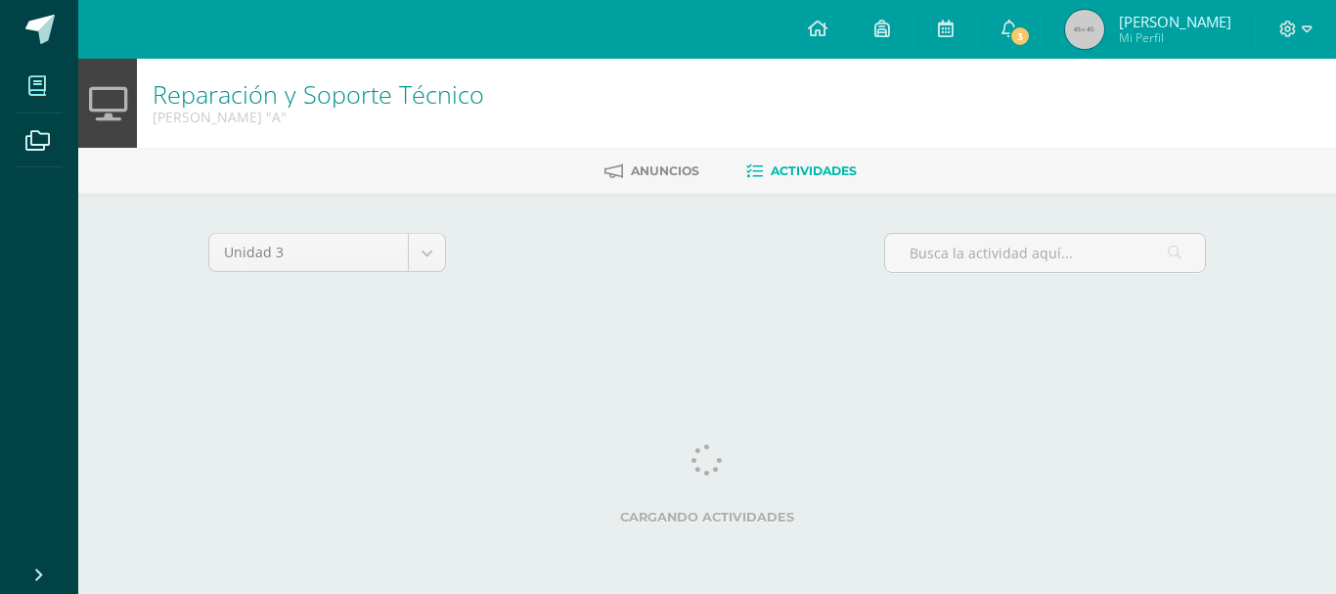
click at [38, 84] on icon at bounding box center [37, 86] width 18 height 20
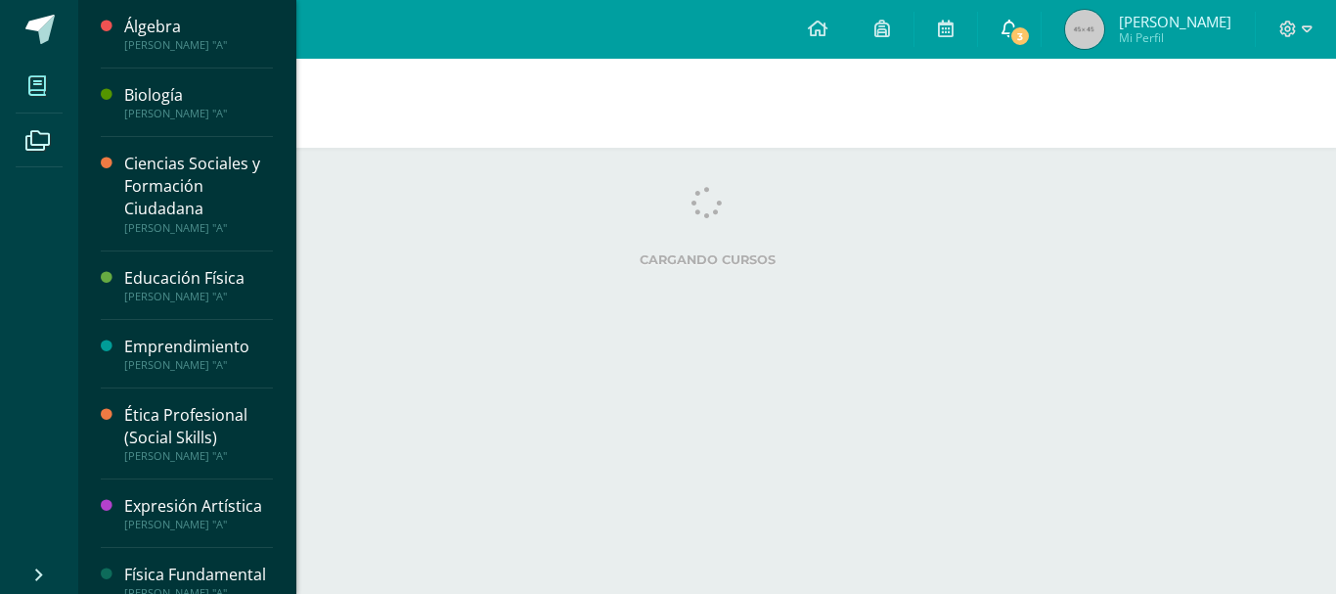
click at [1017, 28] on icon at bounding box center [1009, 29] width 16 height 18
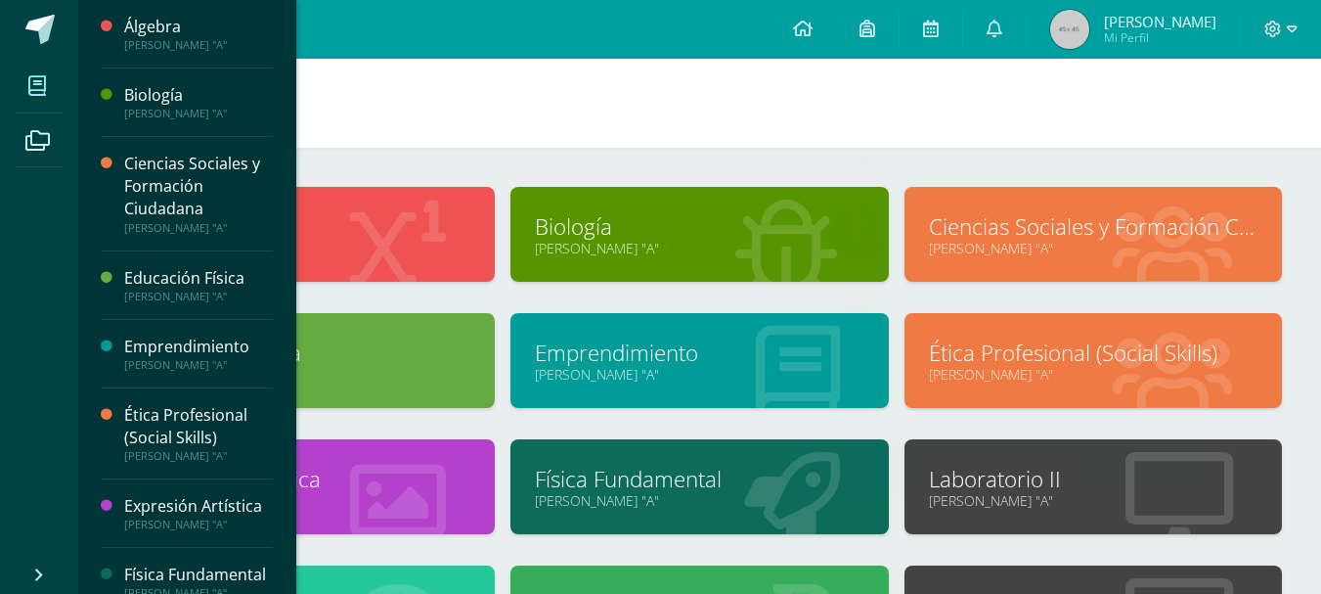
click at [734, 119] on h1 "Mis cursos" at bounding box center [700, 103] width 1196 height 89
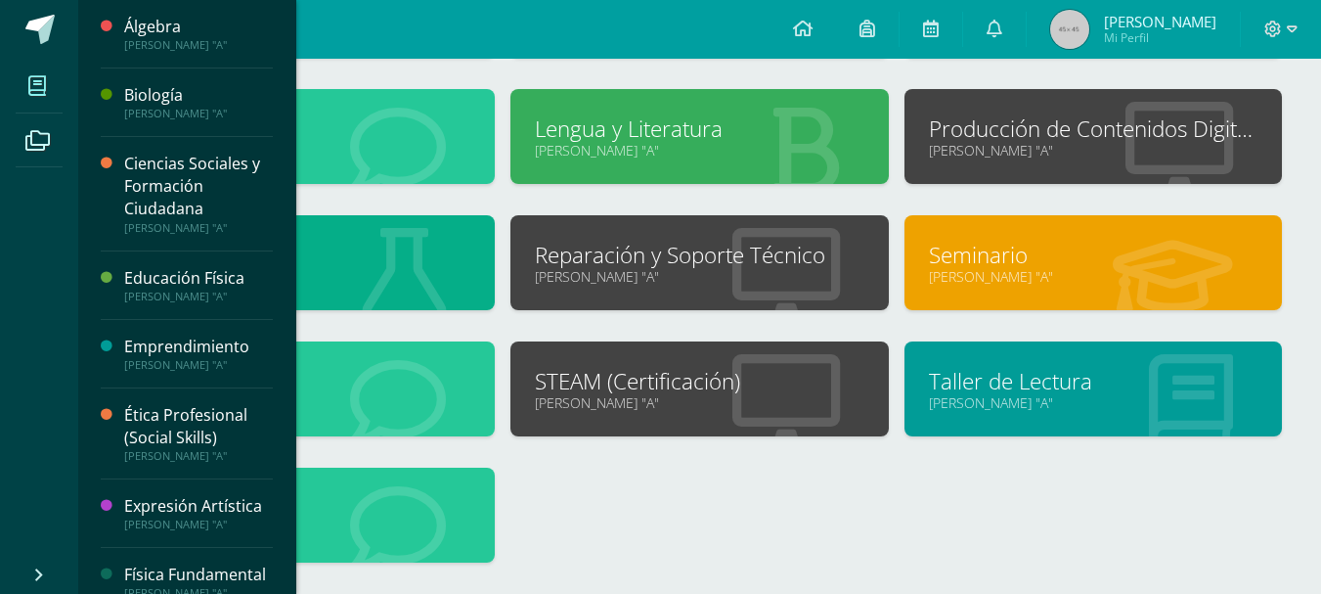
scroll to position [477, 0]
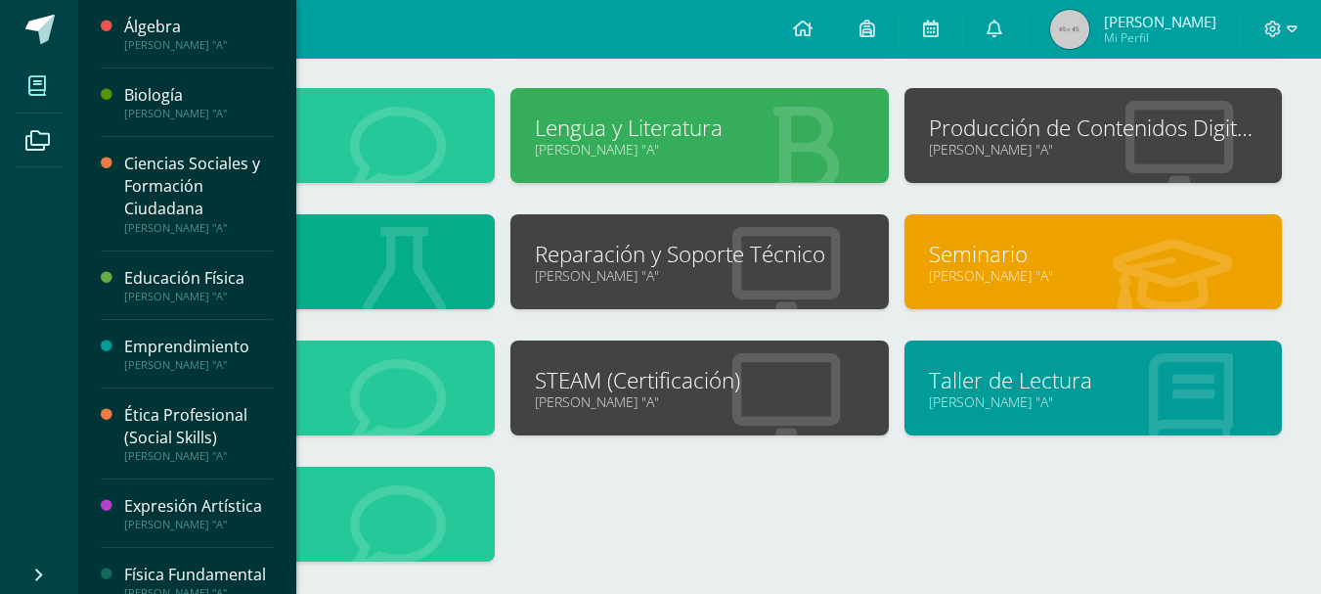
click at [1178, 517] on div "Álgebra Quinto Bachillerato "A" Biología Quinto Bachillerato "A"" at bounding box center [700, 151] width 1180 height 883
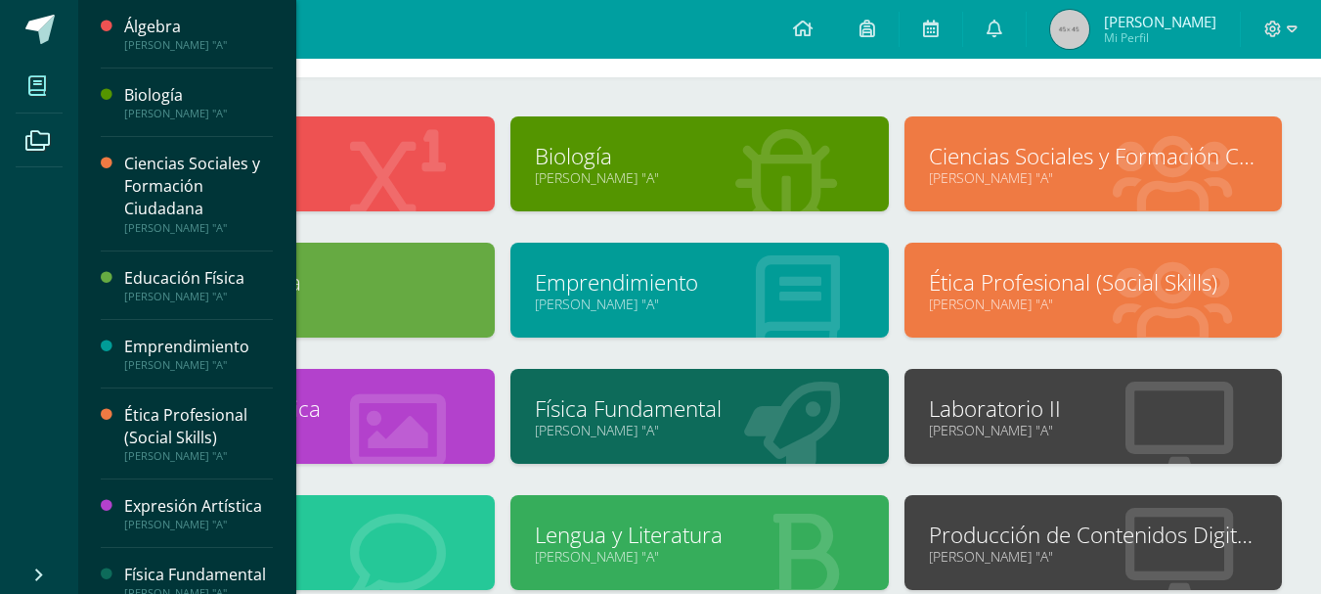
scroll to position [61, 0]
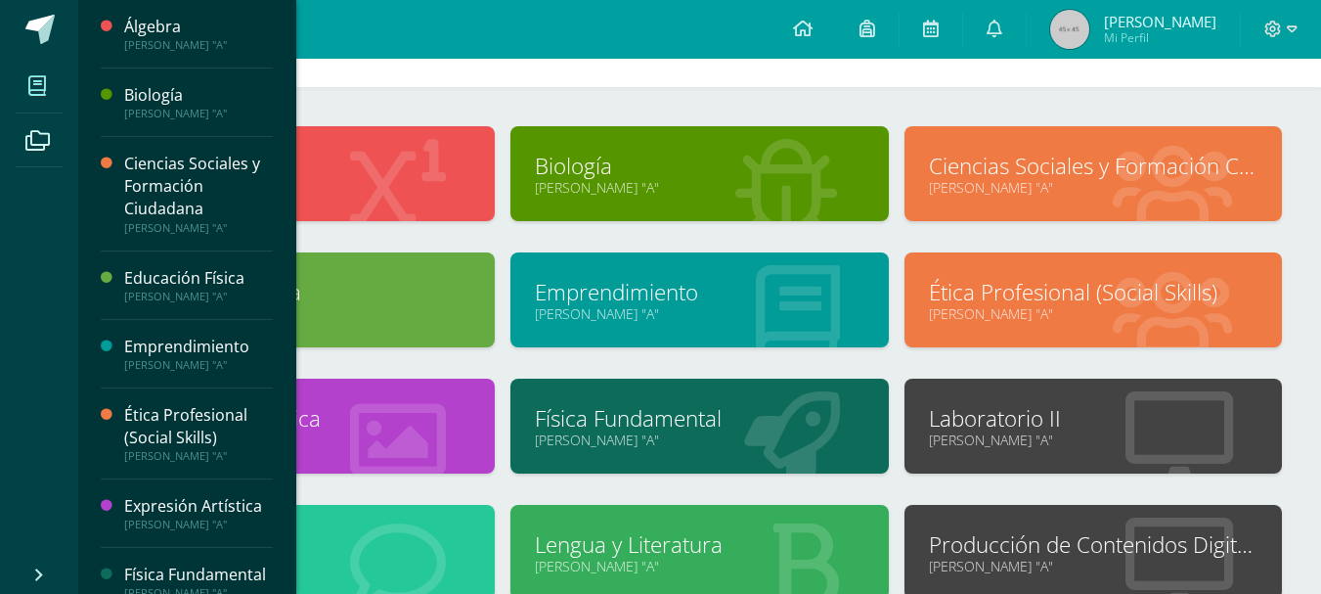
click at [1226, 182] on link "[PERSON_NAME] "A"" at bounding box center [1093, 187] width 329 height 19
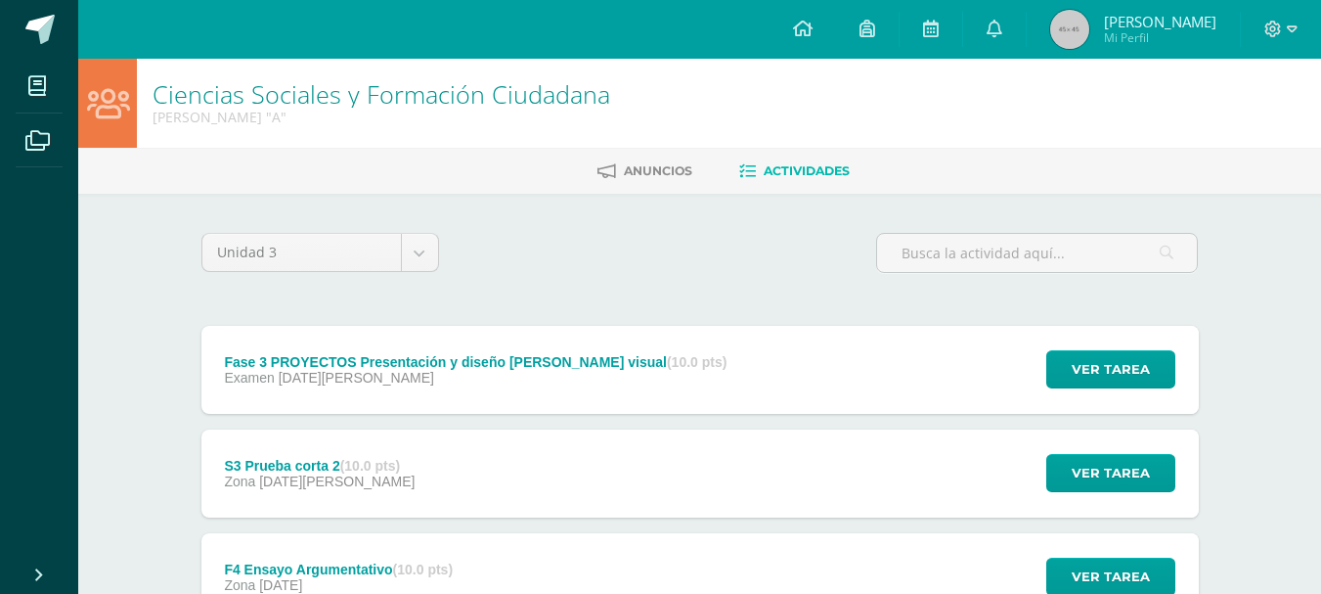
click at [475, 382] on div "Examen [DATE][PERSON_NAME]" at bounding box center [475, 378] width 503 height 16
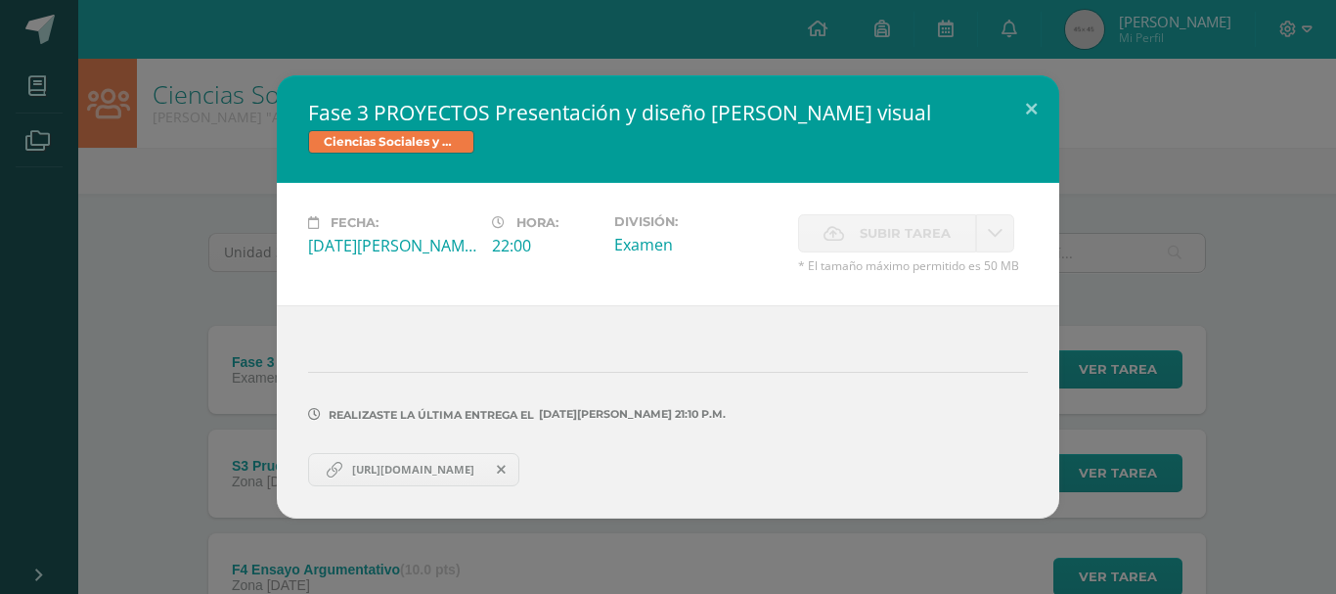
click at [1093, 22] on div "Fase 3 PROYECTOS Presentación y diseño de campaña visual Ciencias Sociales y Fo…" at bounding box center [668, 297] width 1336 height 594
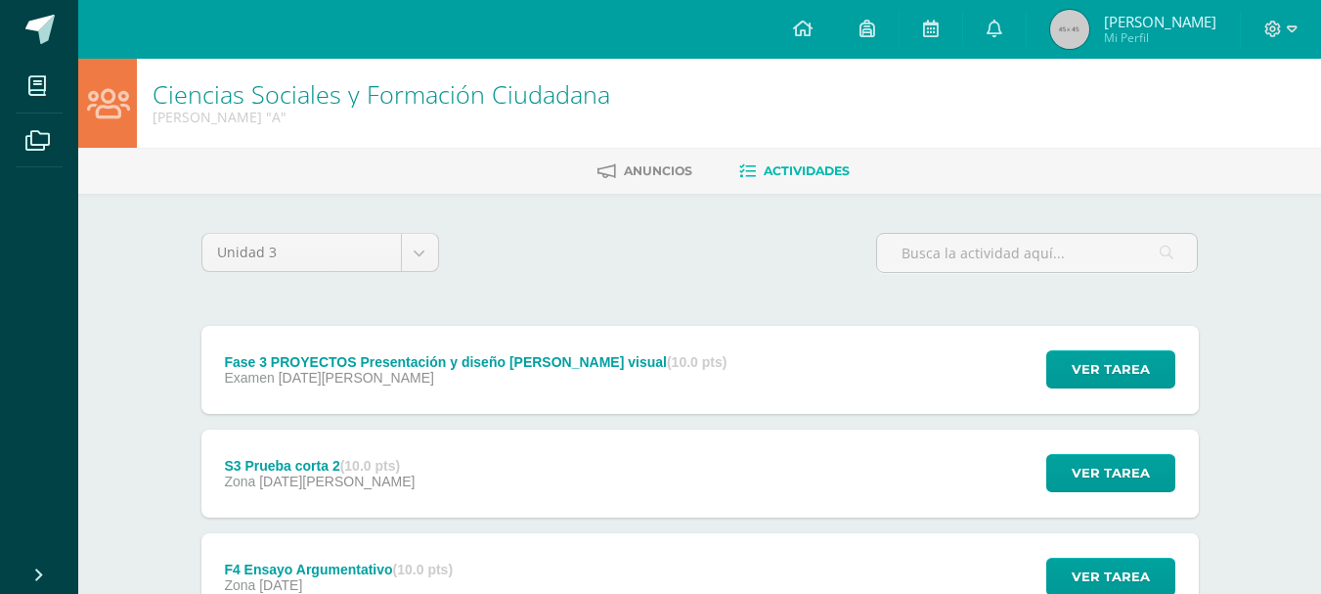
click at [358, 474] on div "Zona 01 de Agosto" at bounding box center [319, 481] width 191 height 16
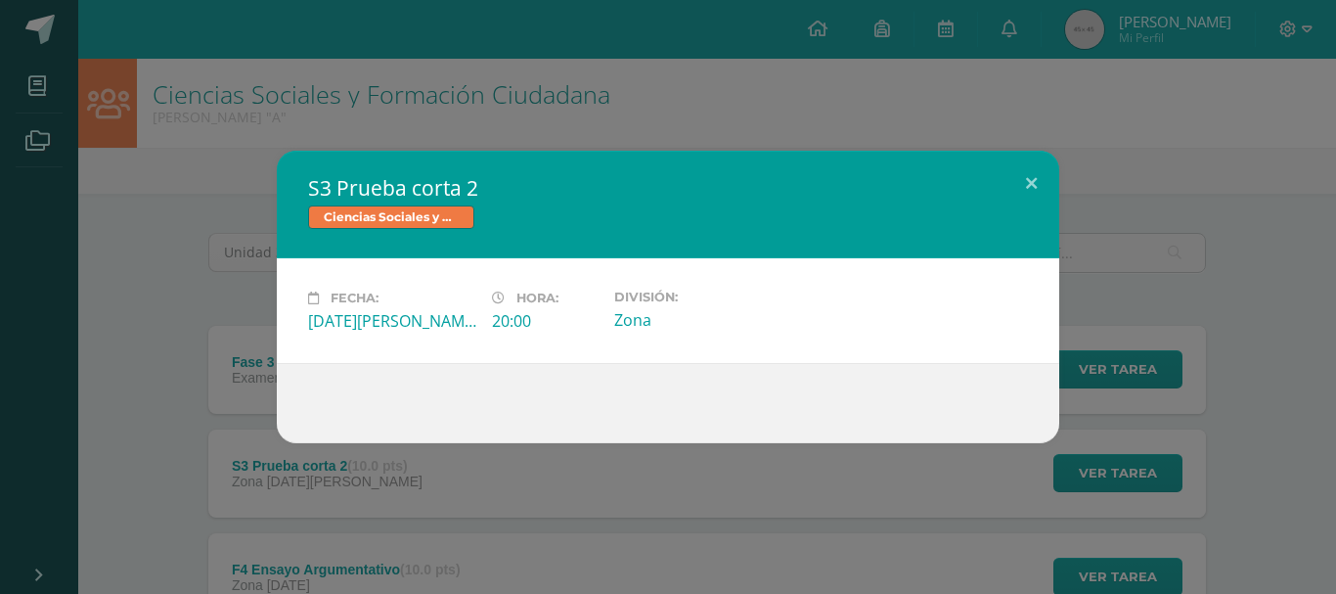
click at [202, 354] on div "S3 Prueba corta 2 Ciencias Sociales y Formación Ciudadana Fecha: Viernes 01 de …" at bounding box center [668, 297] width 1320 height 292
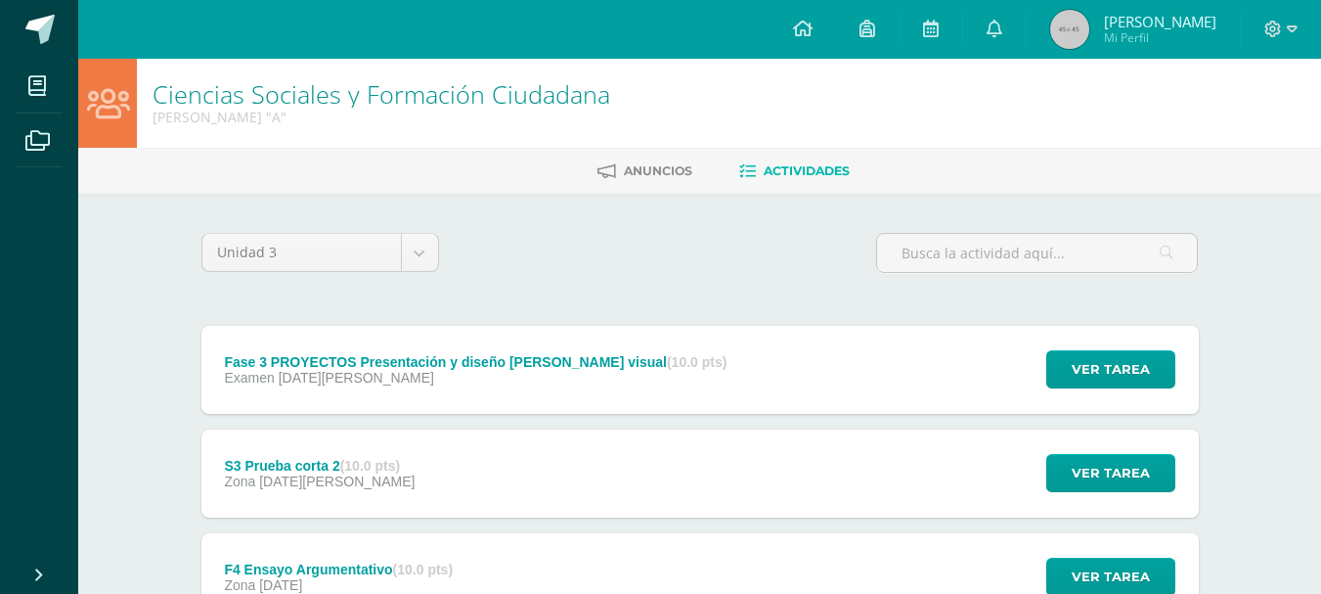
click at [310, 395] on div "Fase 3 PROYECTOS Presentación y diseño de campaña visual (10.0 pts) Examen 04 d…" at bounding box center [476, 370] width 550 height 88
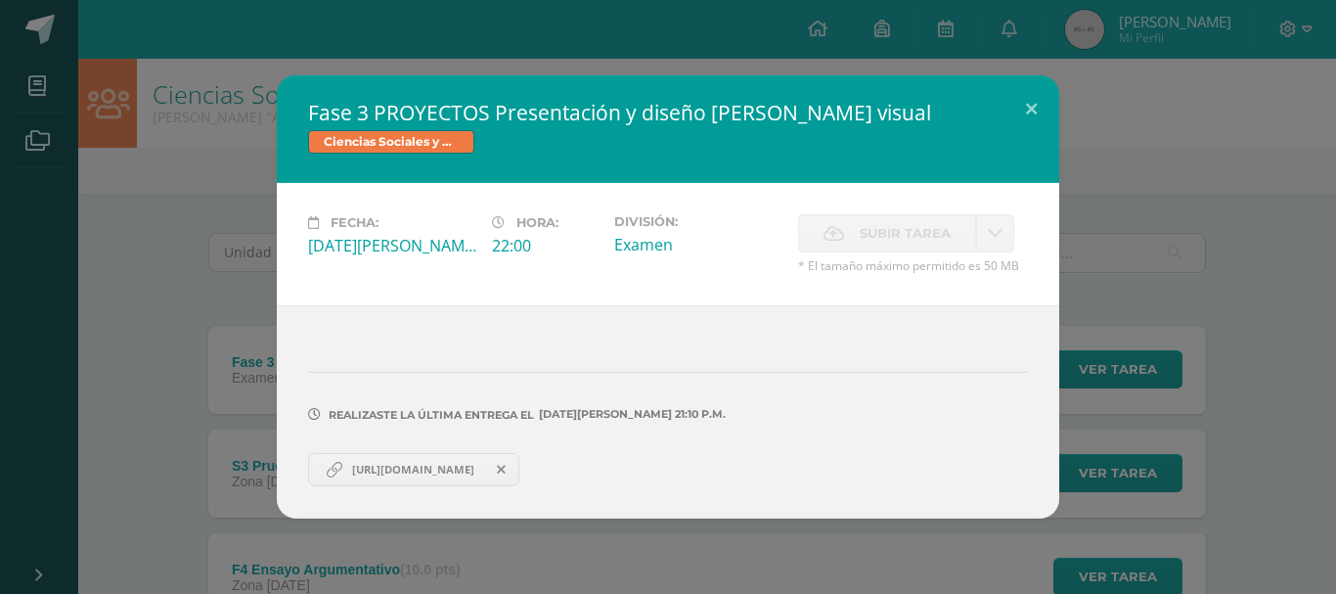
click at [506, 470] on icon at bounding box center [501, 470] width 9 height 14
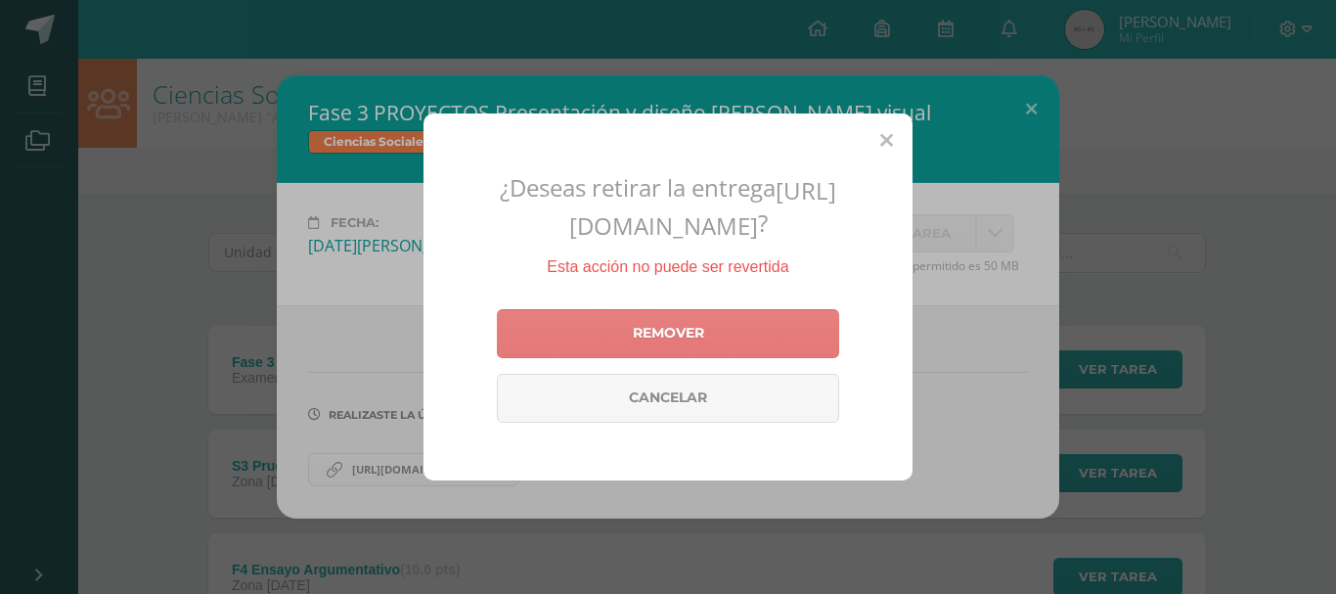
click at [762, 358] on link "Remover" at bounding box center [668, 333] width 342 height 49
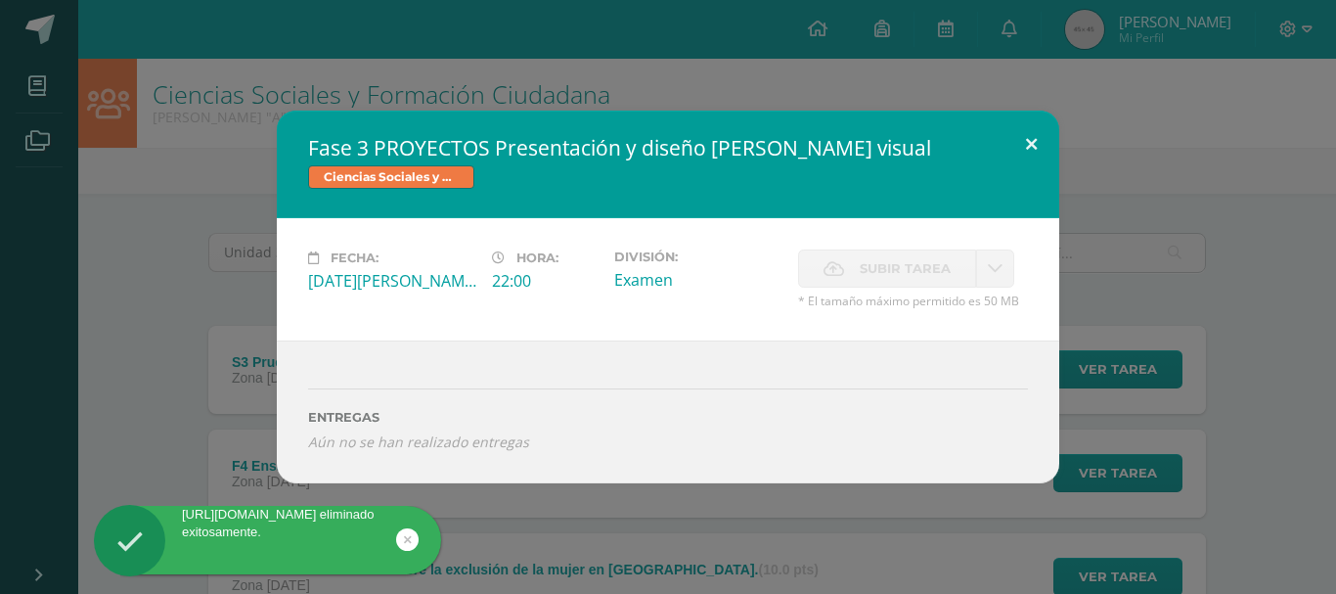
click at [1040, 134] on button at bounding box center [1031, 144] width 56 height 67
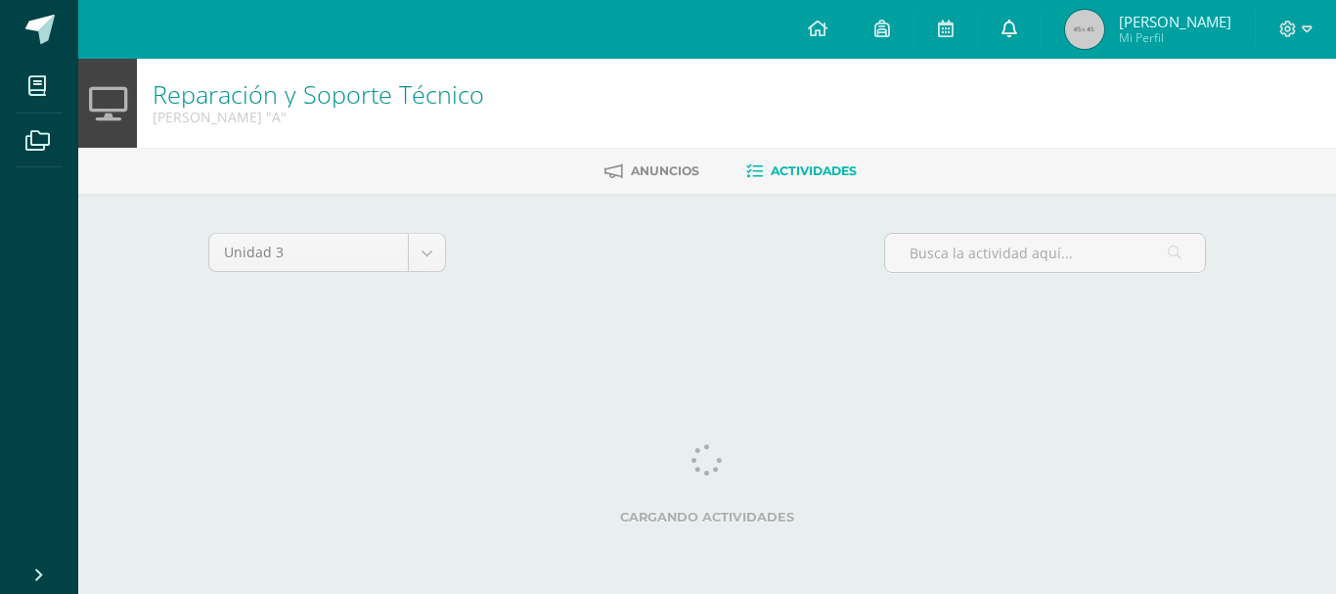
click at [1015, 29] on icon at bounding box center [1009, 29] width 16 height 18
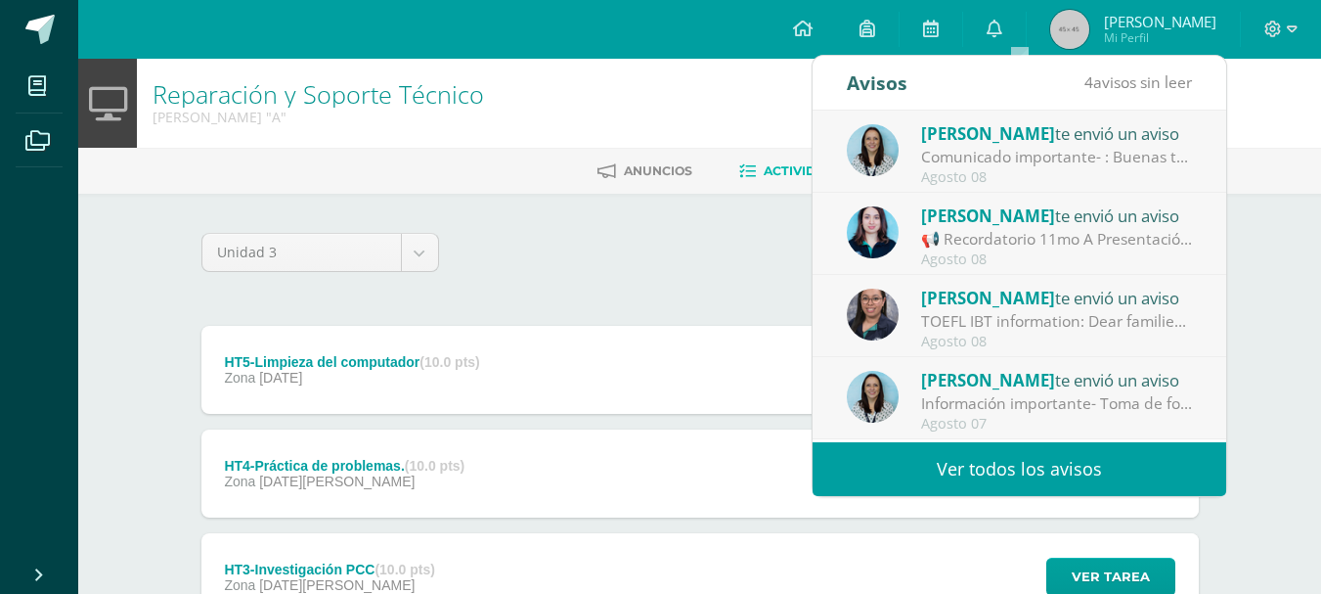
click at [1032, 466] on link "Ver todos los avisos" at bounding box center [1020, 469] width 414 height 54
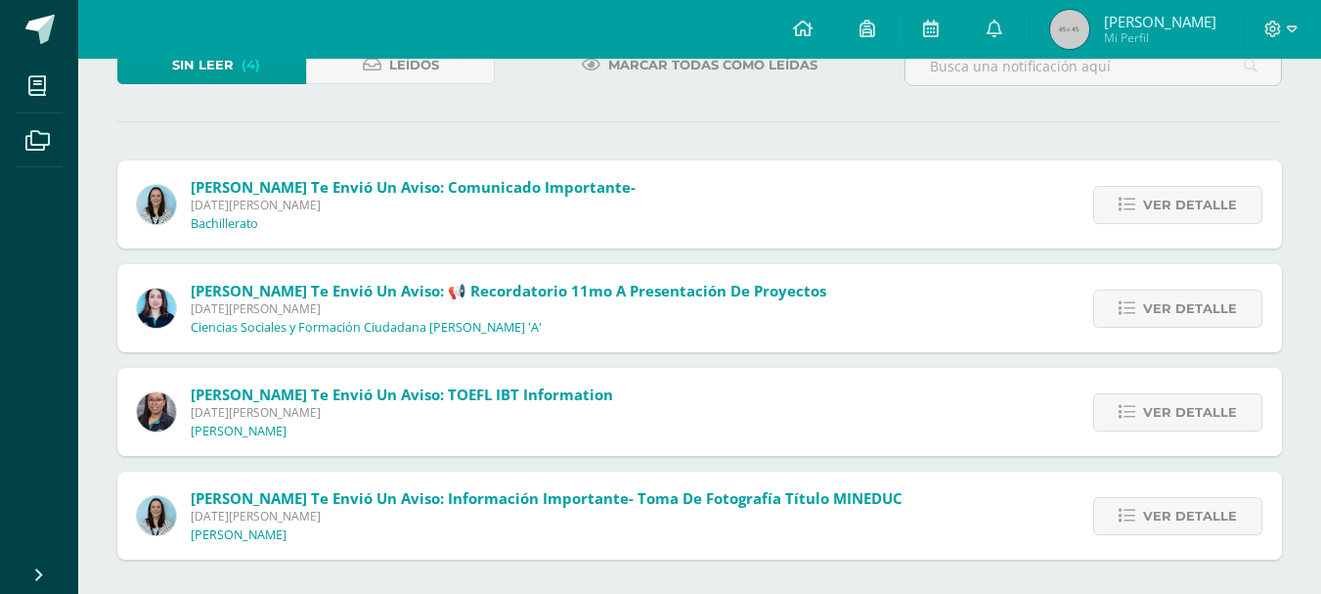
scroll to position [143, 0]
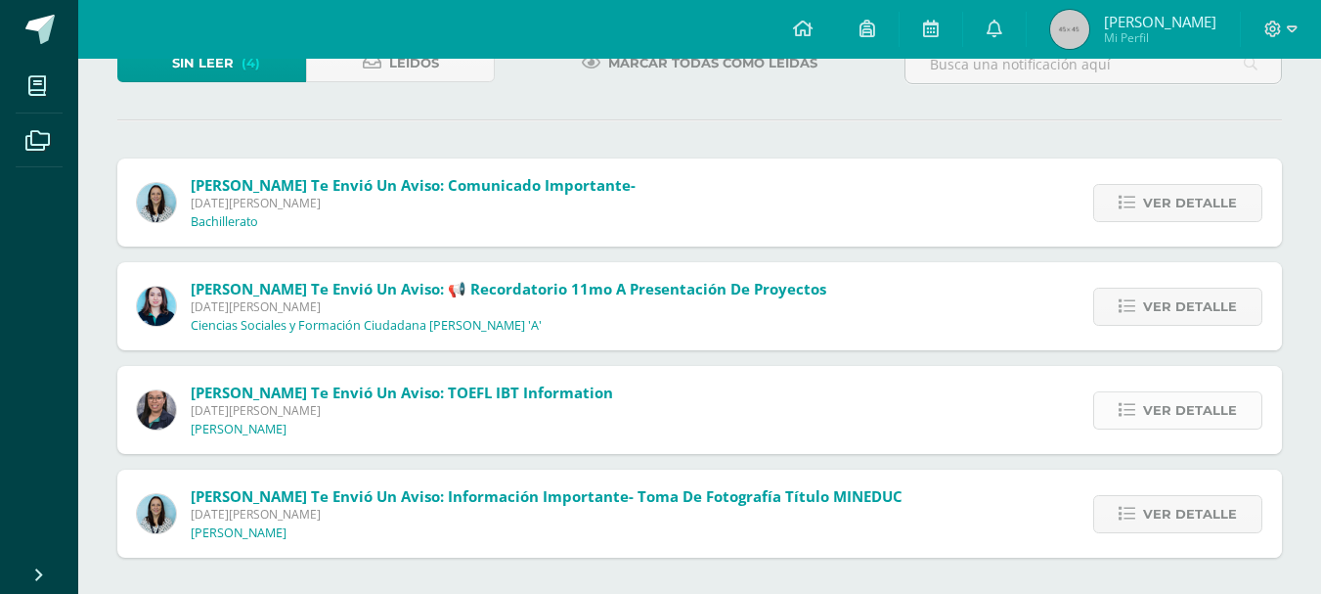
click at [1220, 392] on span "Ver detalle" at bounding box center [1190, 410] width 94 height 36
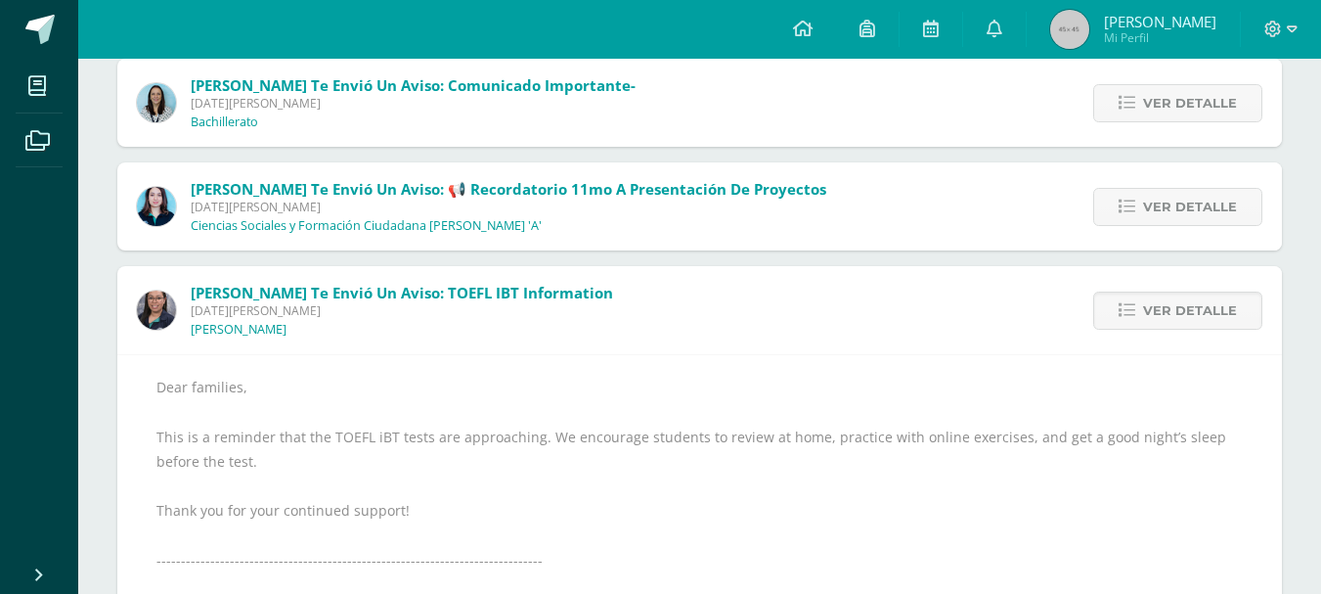
scroll to position [160, 0]
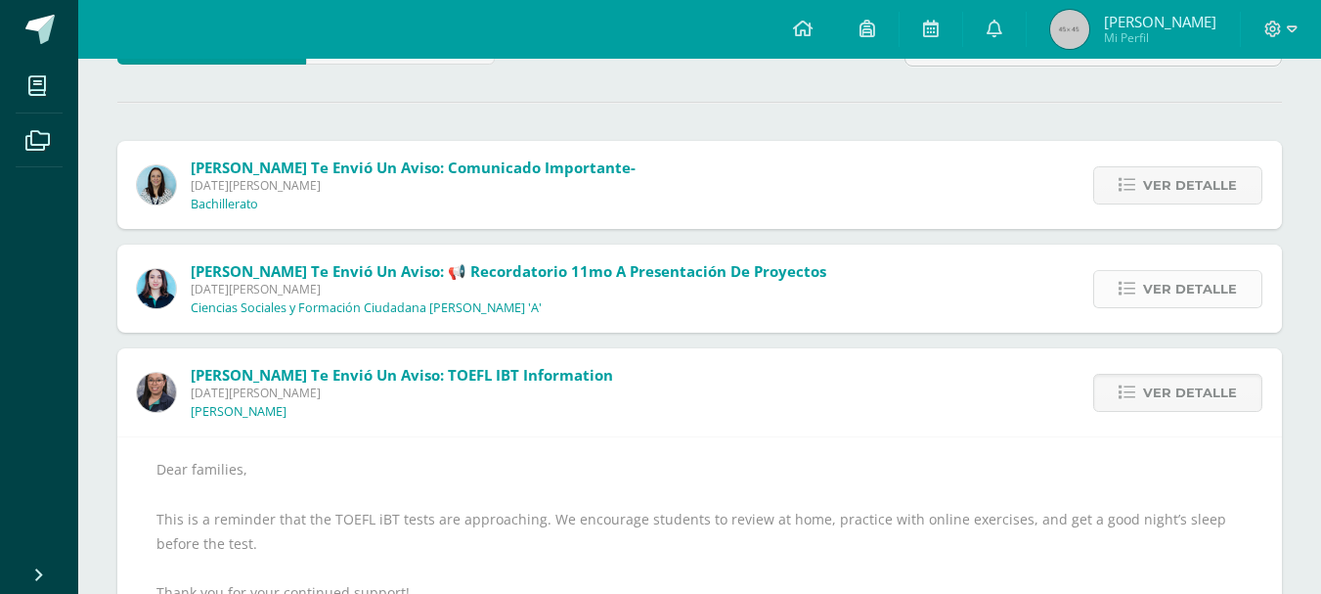
click at [1115, 281] on link "Ver detalle" at bounding box center [1177, 289] width 169 height 38
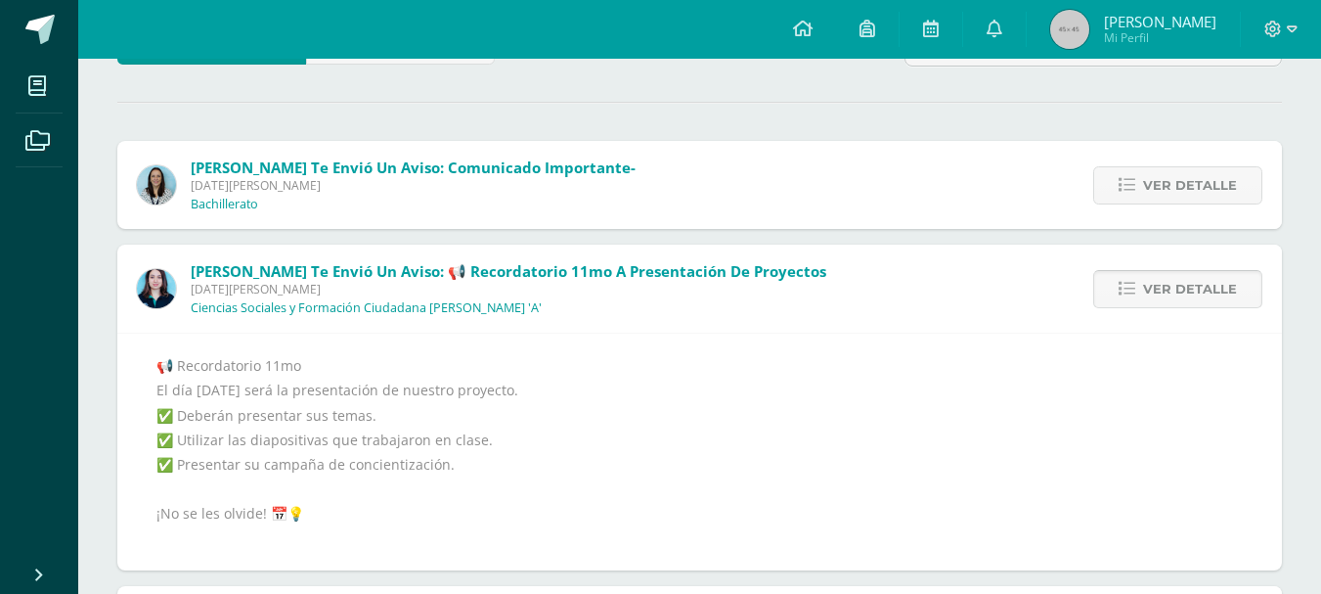
click at [1115, 281] on link "Ver detalle" at bounding box center [1177, 289] width 169 height 38
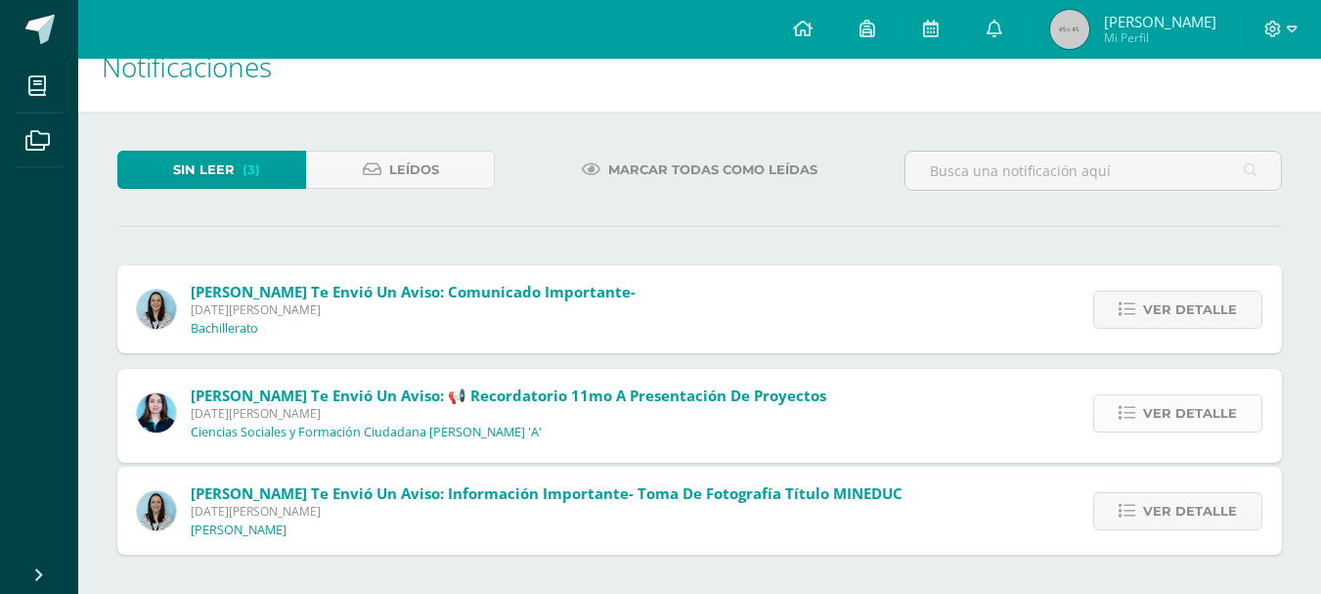
scroll to position [0, 0]
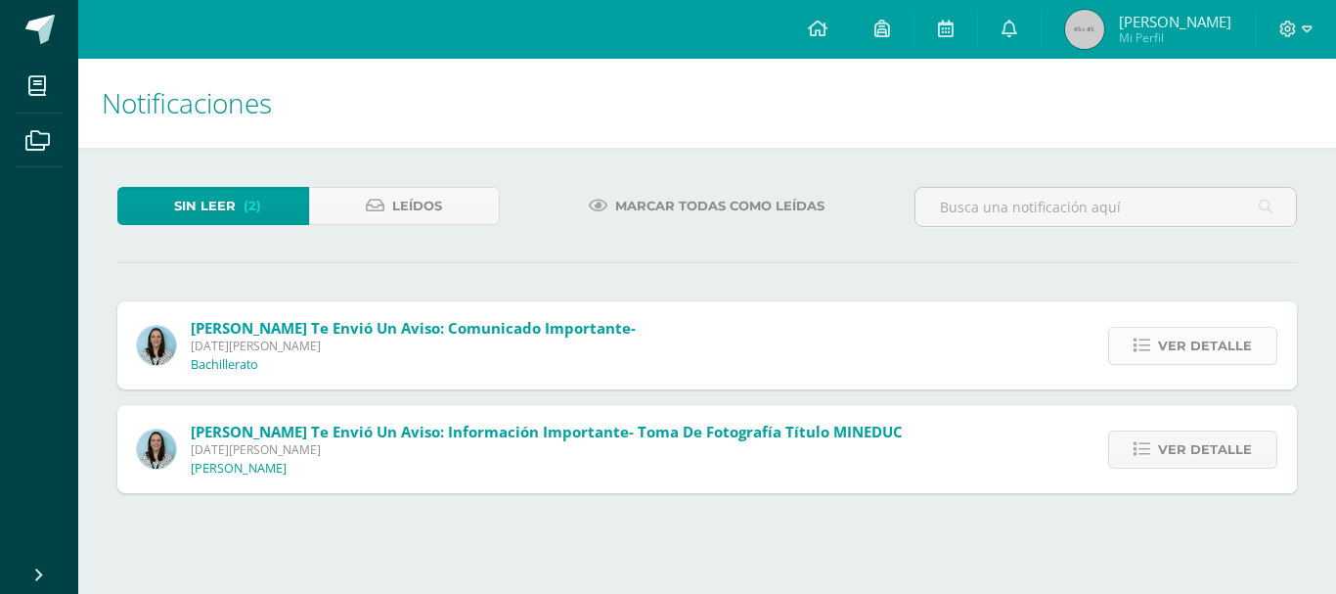
click at [1138, 350] on icon at bounding box center [1141, 345] width 17 height 17
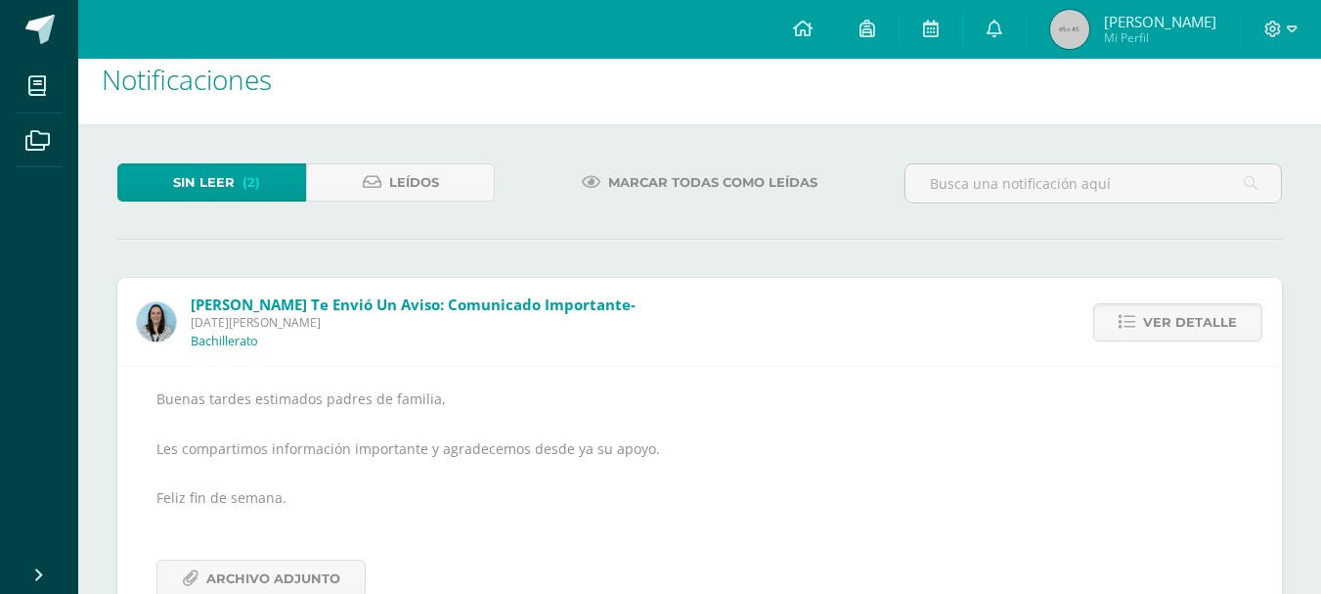
scroll to position [34, 0]
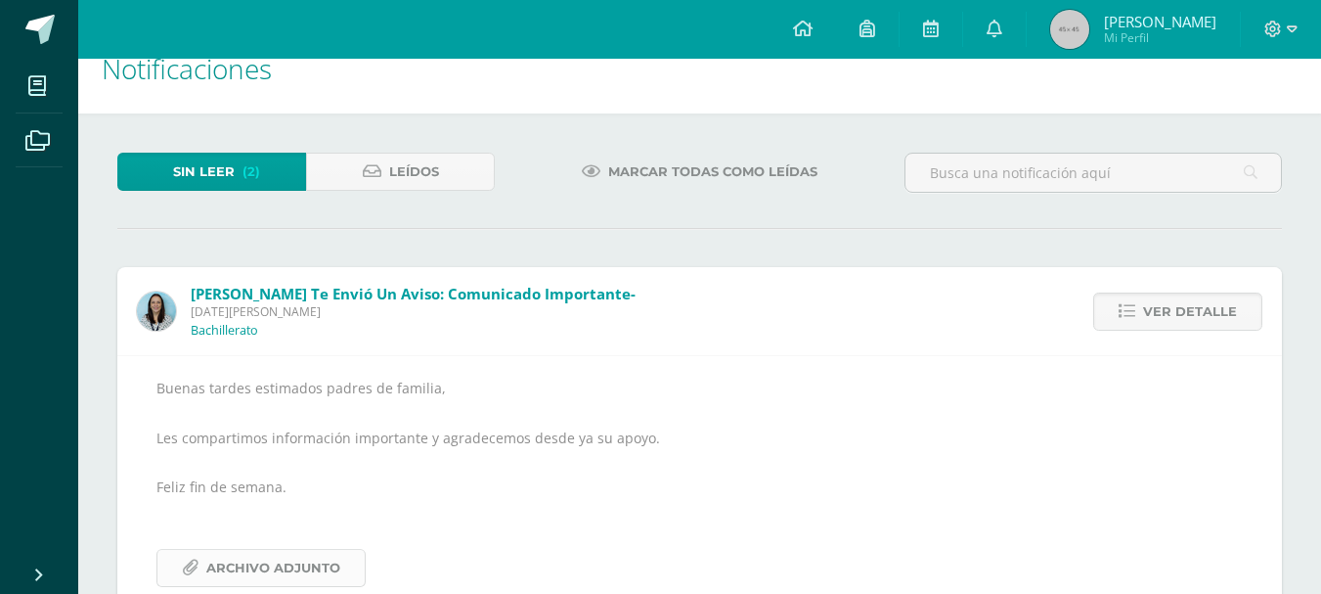
click at [310, 563] on span "Archivo Adjunto" at bounding box center [273, 568] width 134 height 36
click at [1159, 292] on link "Ver detalle" at bounding box center [1177, 311] width 169 height 38
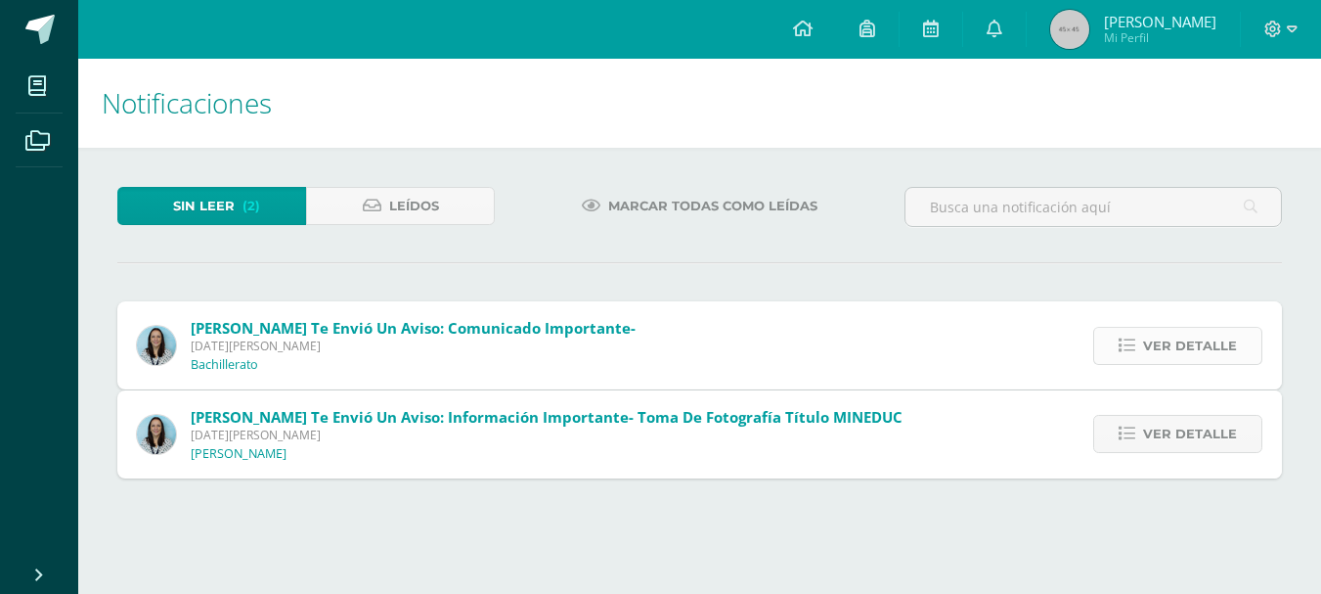
scroll to position [0, 0]
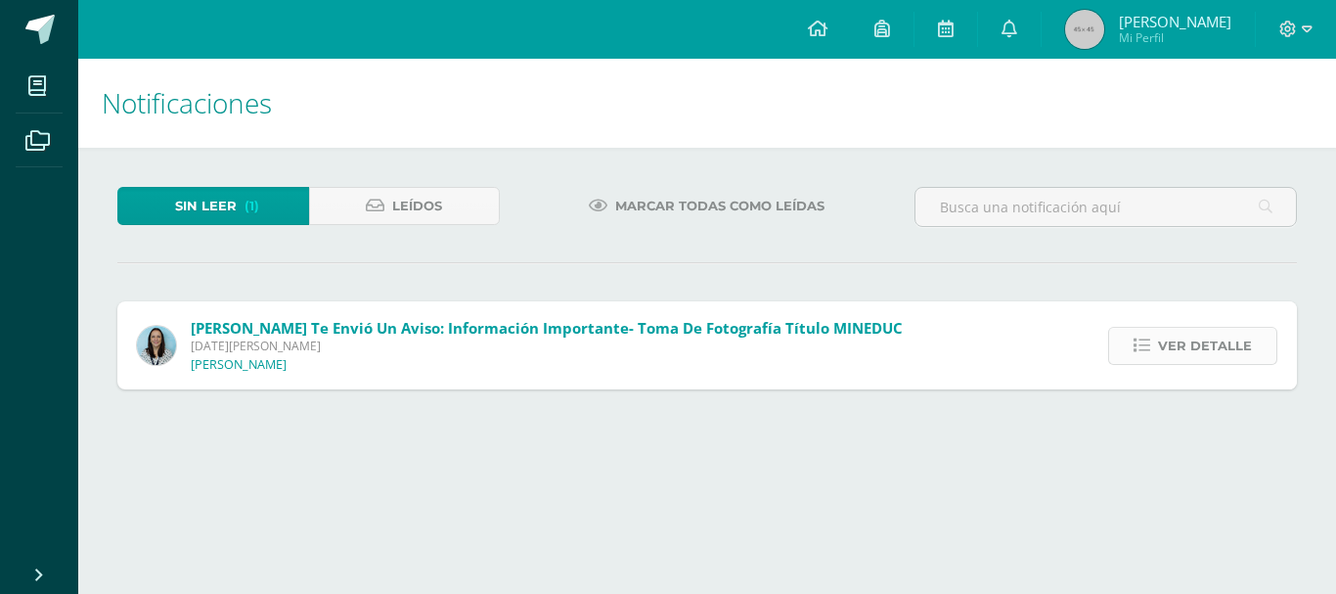
click at [1150, 339] on icon at bounding box center [1141, 345] width 17 height 17
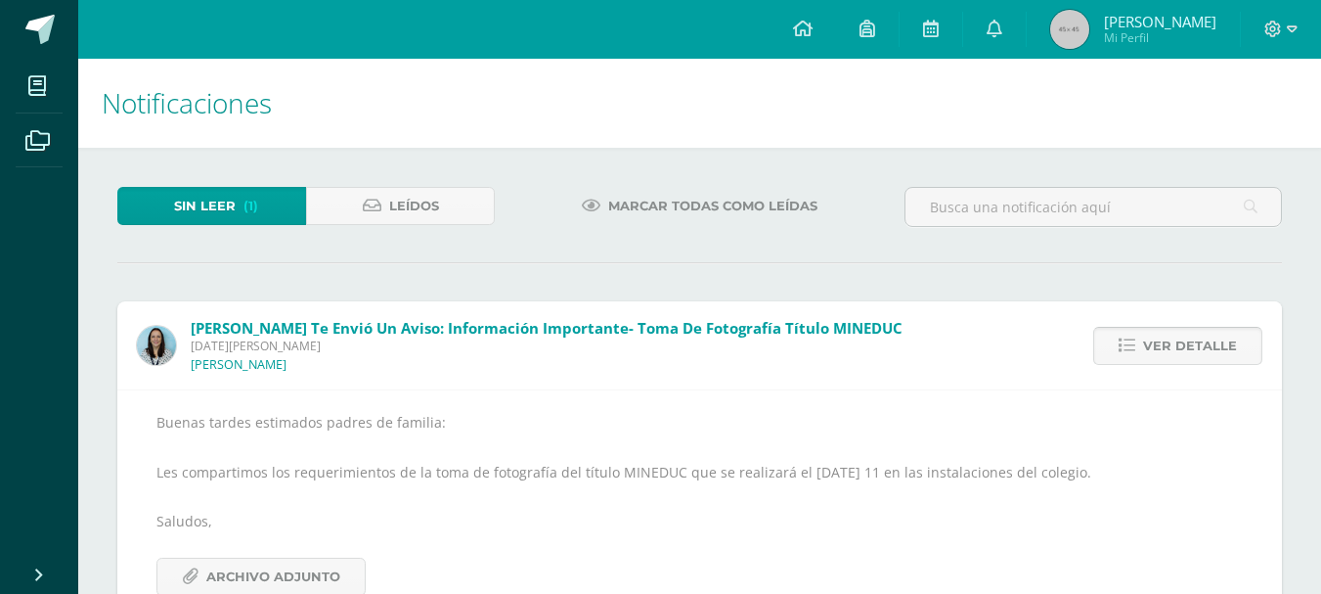
click at [1153, 339] on span "Ver detalle" at bounding box center [1190, 346] width 94 height 36
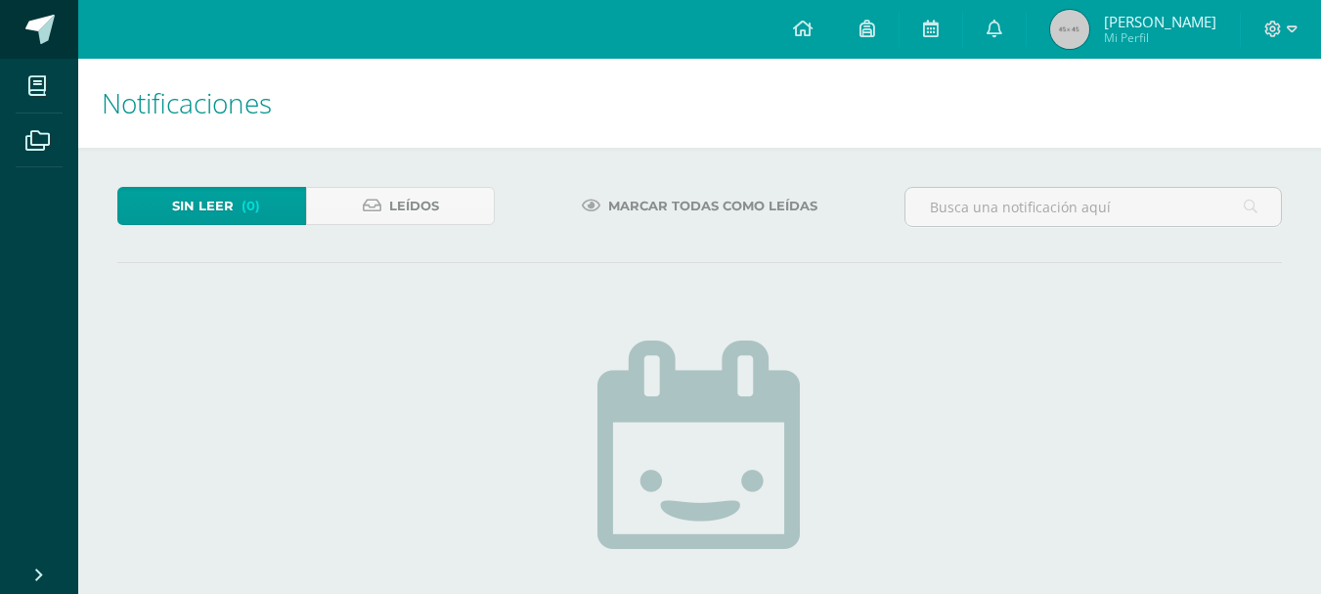
click at [33, 22] on span at bounding box center [39, 29] width 29 height 29
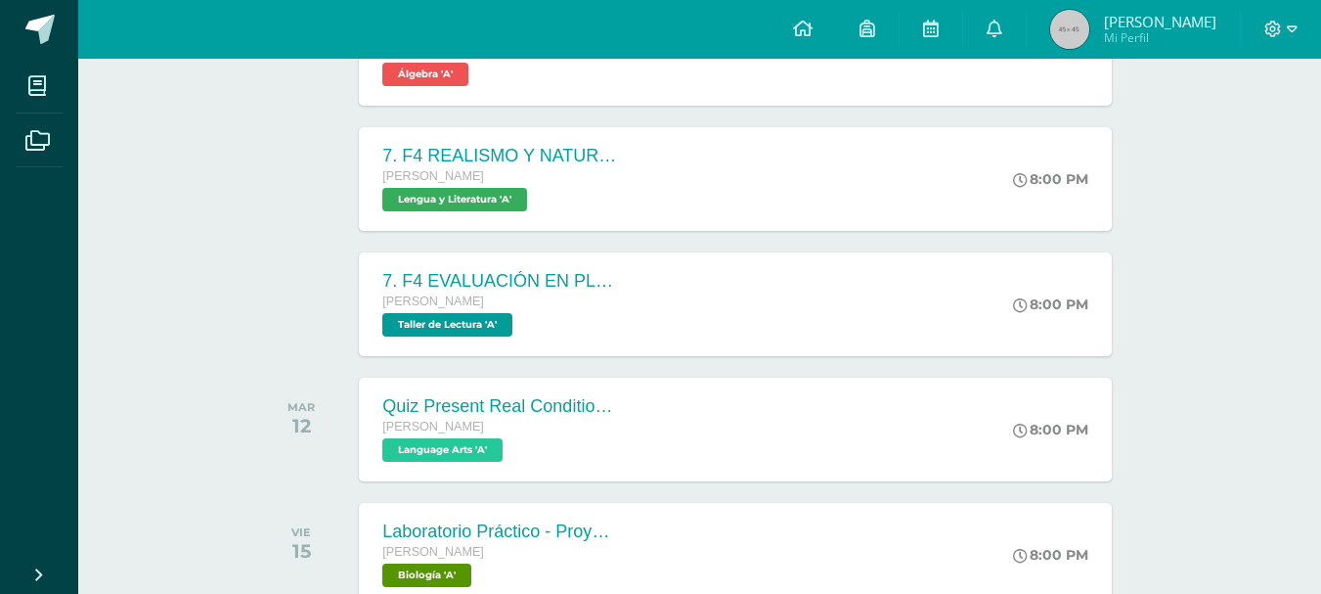
scroll to position [398, 0]
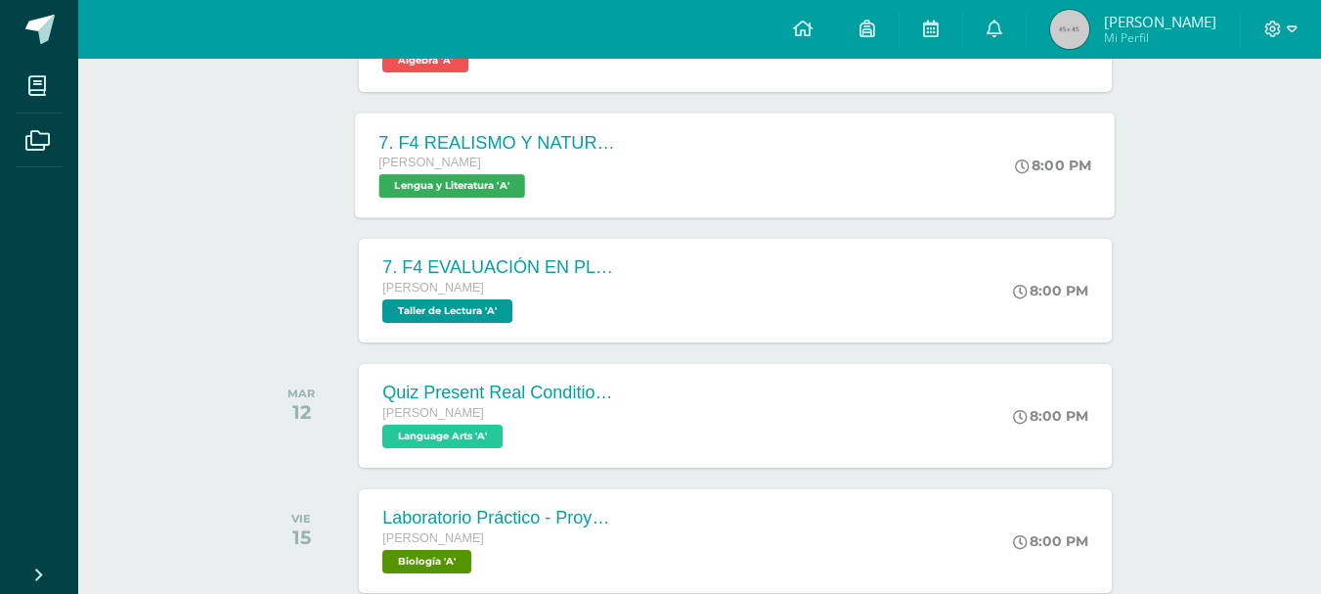
click at [712, 164] on div "7. F4 REALISMO Y NATURALISMO Quinto Bachillerato Lengua y Literatura 'A' 8:00 P…" at bounding box center [736, 164] width 760 height 105
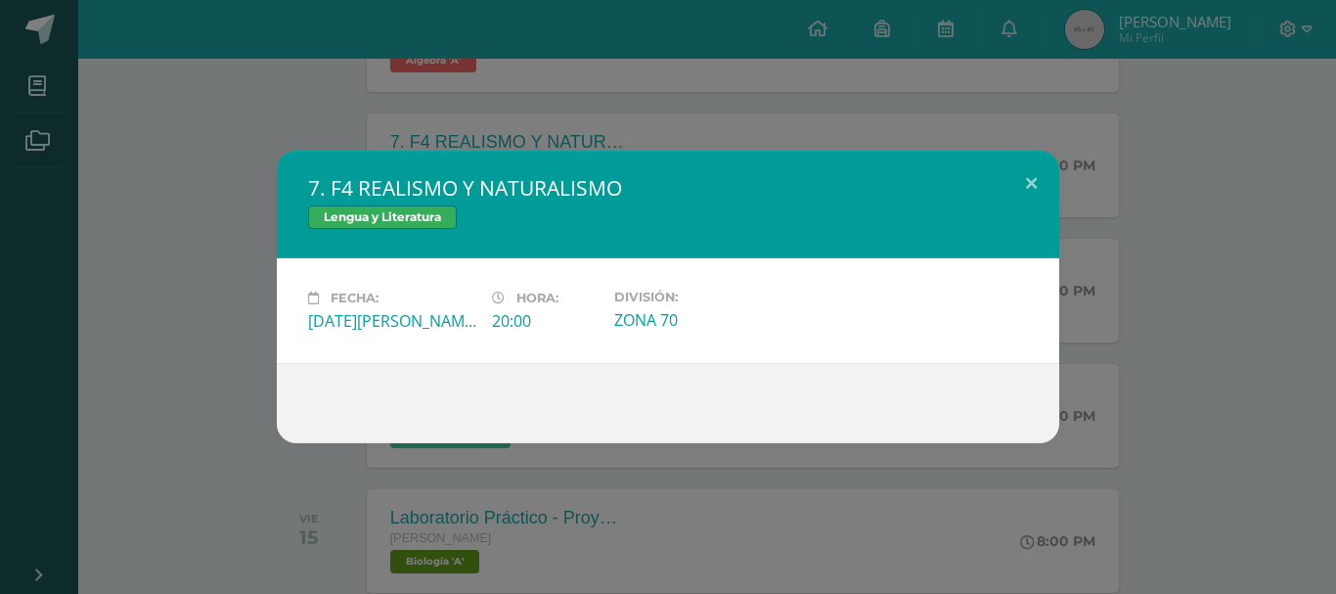
click at [1154, 113] on div "7. F4 REALISMO Y NATURALISMO Lengua y Literatura Fecha: Lunes 11 de Agosto Hora…" at bounding box center [668, 297] width 1336 height 594
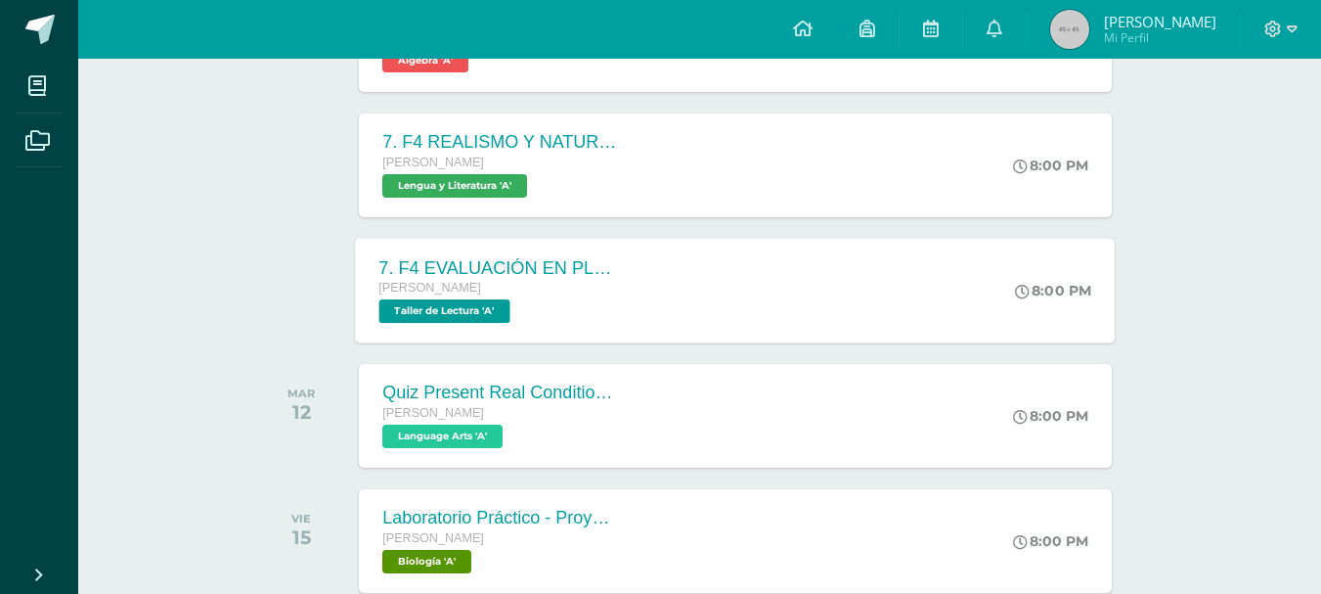
click at [647, 269] on div "7. F4 EVALUACIÓN EN PLATAFORMA Quinto Bachillerato Taller de Lectura 'A' 8:00 P…" at bounding box center [736, 290] width 760 height 105
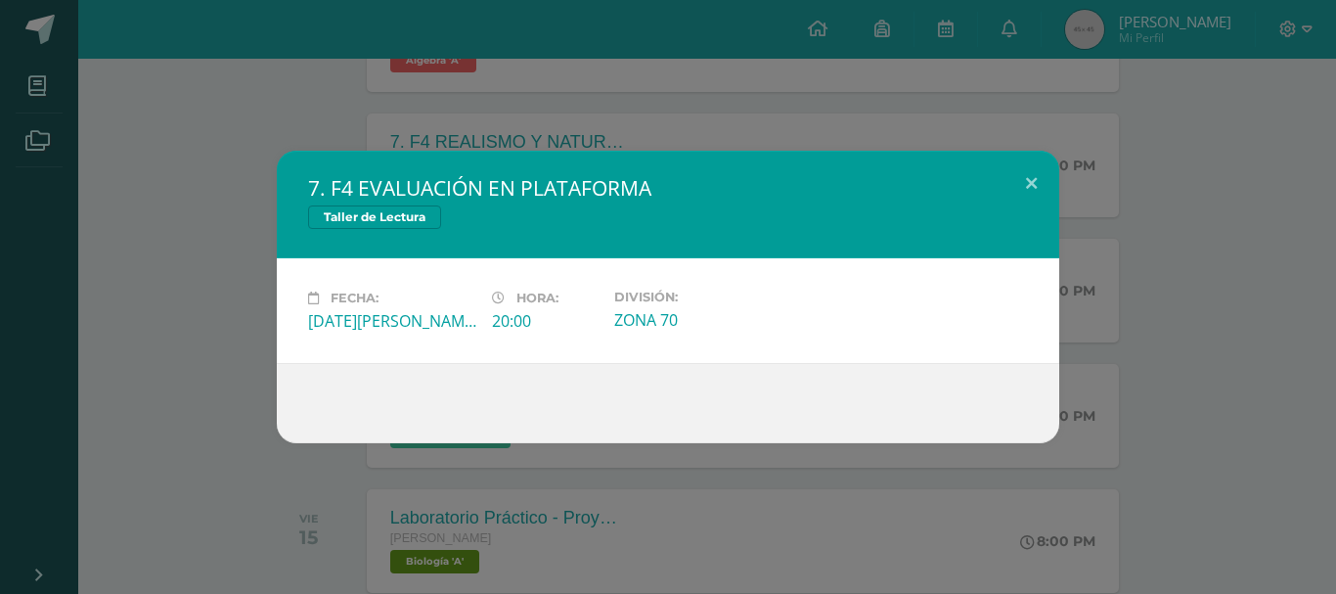
click at [220, 272] on div "7. F4 EVALUACIÓN EN PLATAFORMA Taller de Lectura Fecha: Lunes 11 de Agosto Hora…" at bounding box center [668, 297] width 1320 height 292
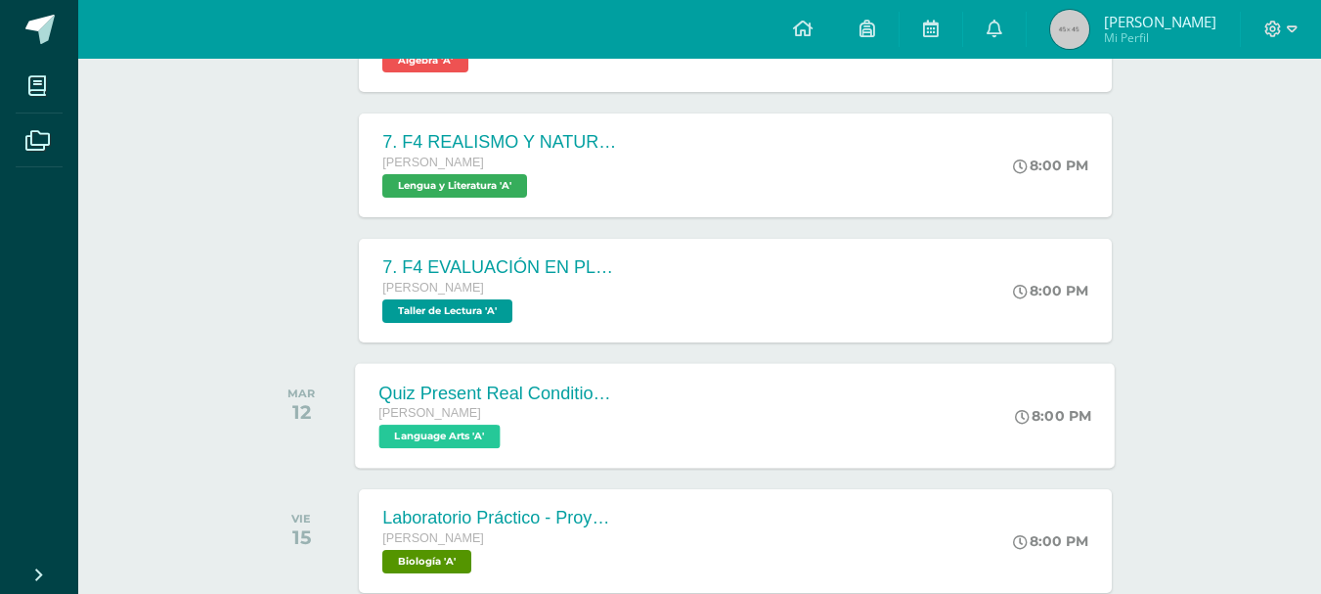
click at [529, 415] on div "Quinto Bachillerato" at bounding box center [497, 414] width 237 height 22
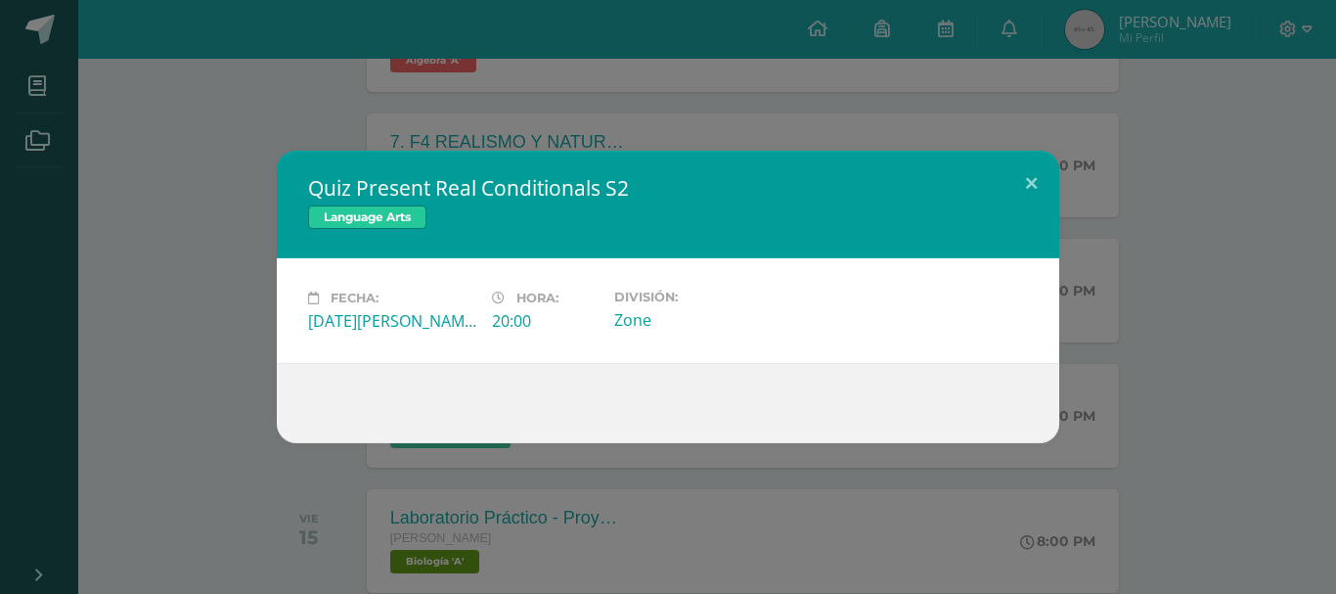
click at [154, 307] on div "Quiz Present Real Conditionals S2 Language Arts Fecha: Martes 12 de Agosto Hora…" at bounding box center [668, 297] width 1320 height 292
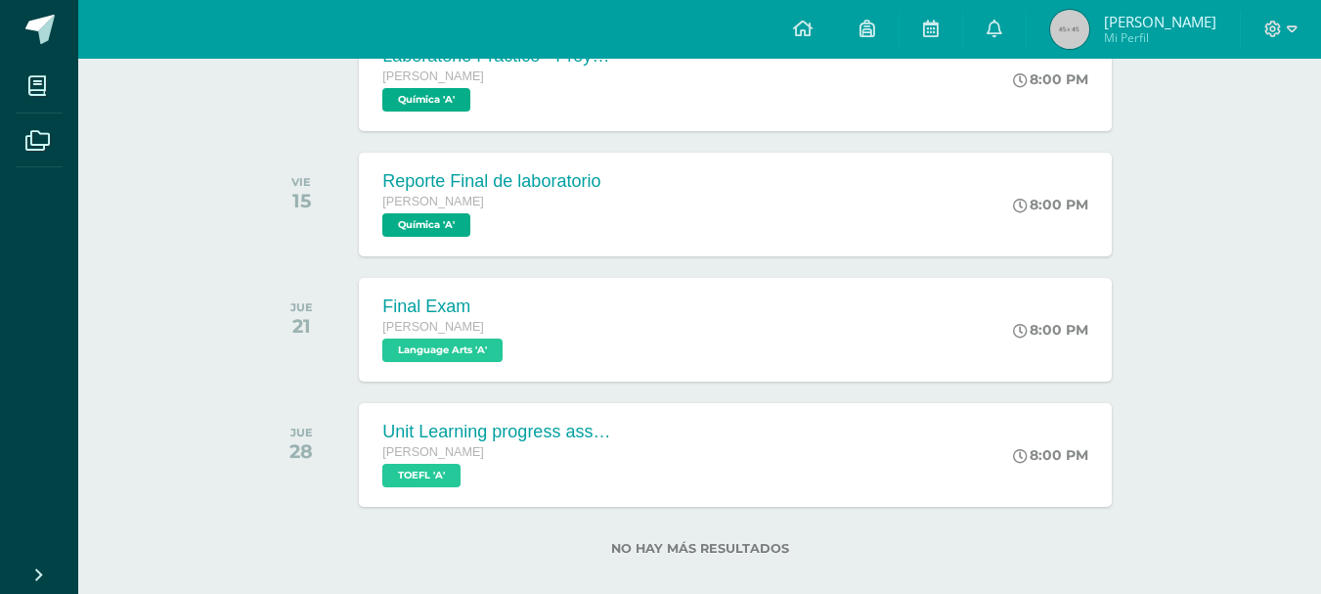
scroll to position [1009, 0]
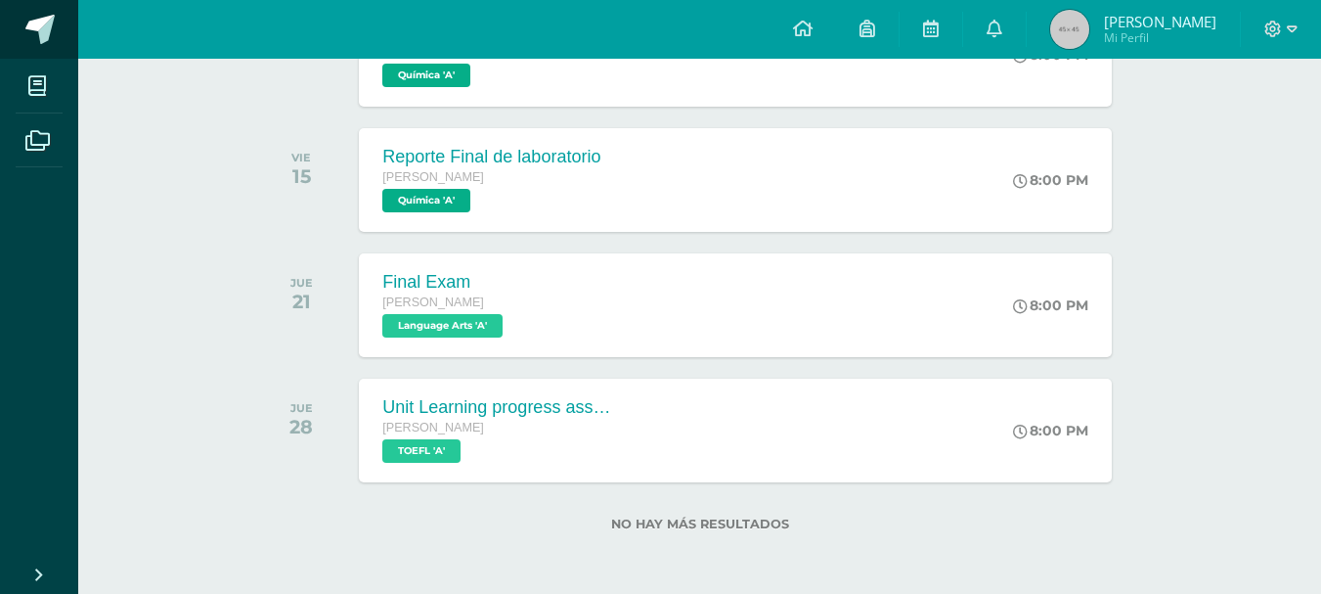
click at [62, 14] on span at bounding box center [108, 30] width 92 height 41
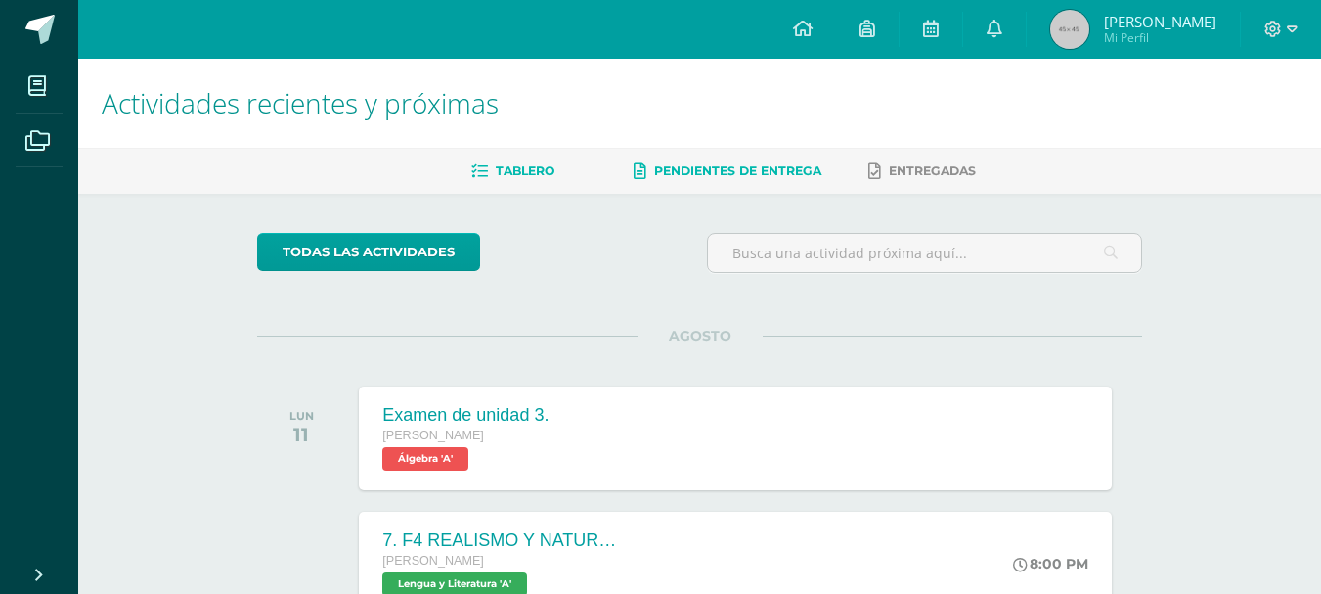
click at [784, 181] on link "Pendientes de entrega" at bounding box center [728, 171] width 188 height 31
